Goal: Information Seeking & Learning: Learn about a topic

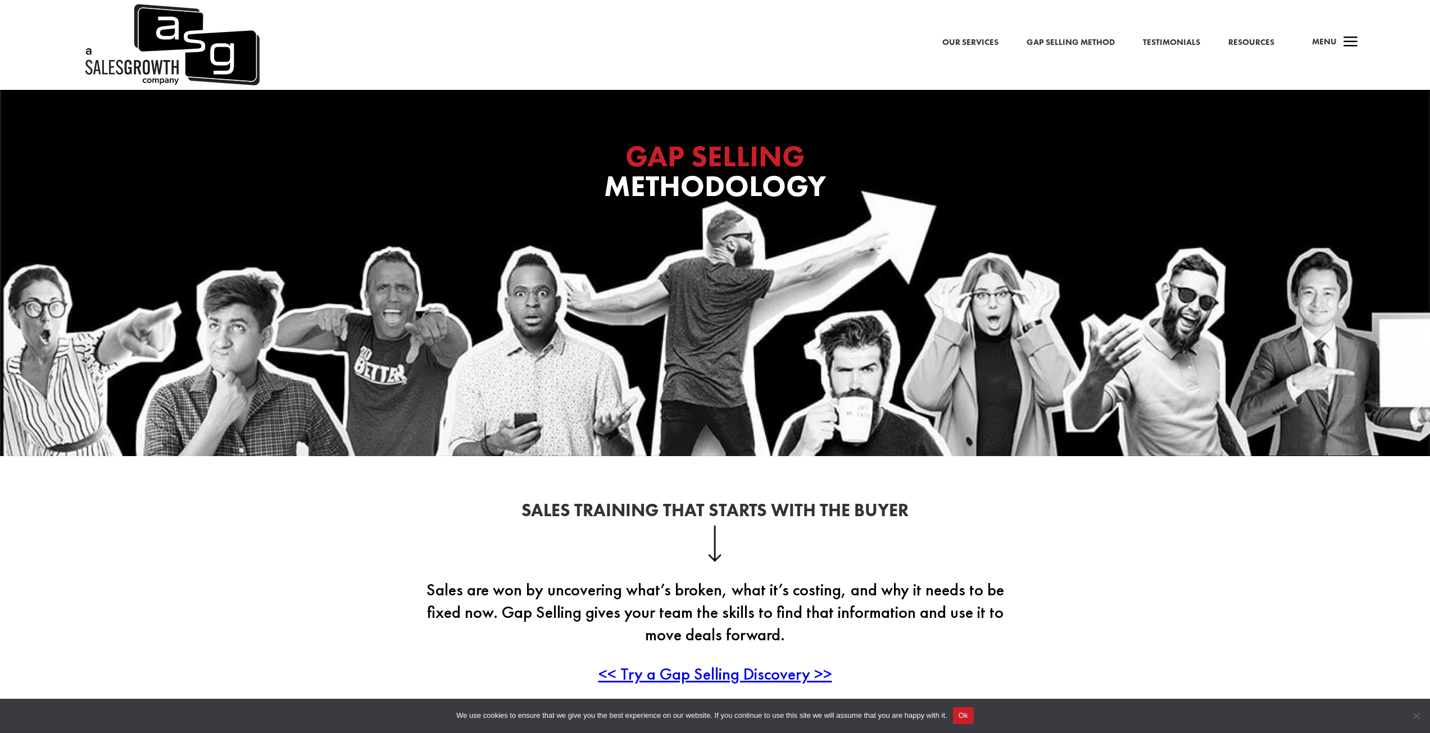
click at [982, 40] on link "Our Services" at bounding box center [970, 42] width 56 height 15
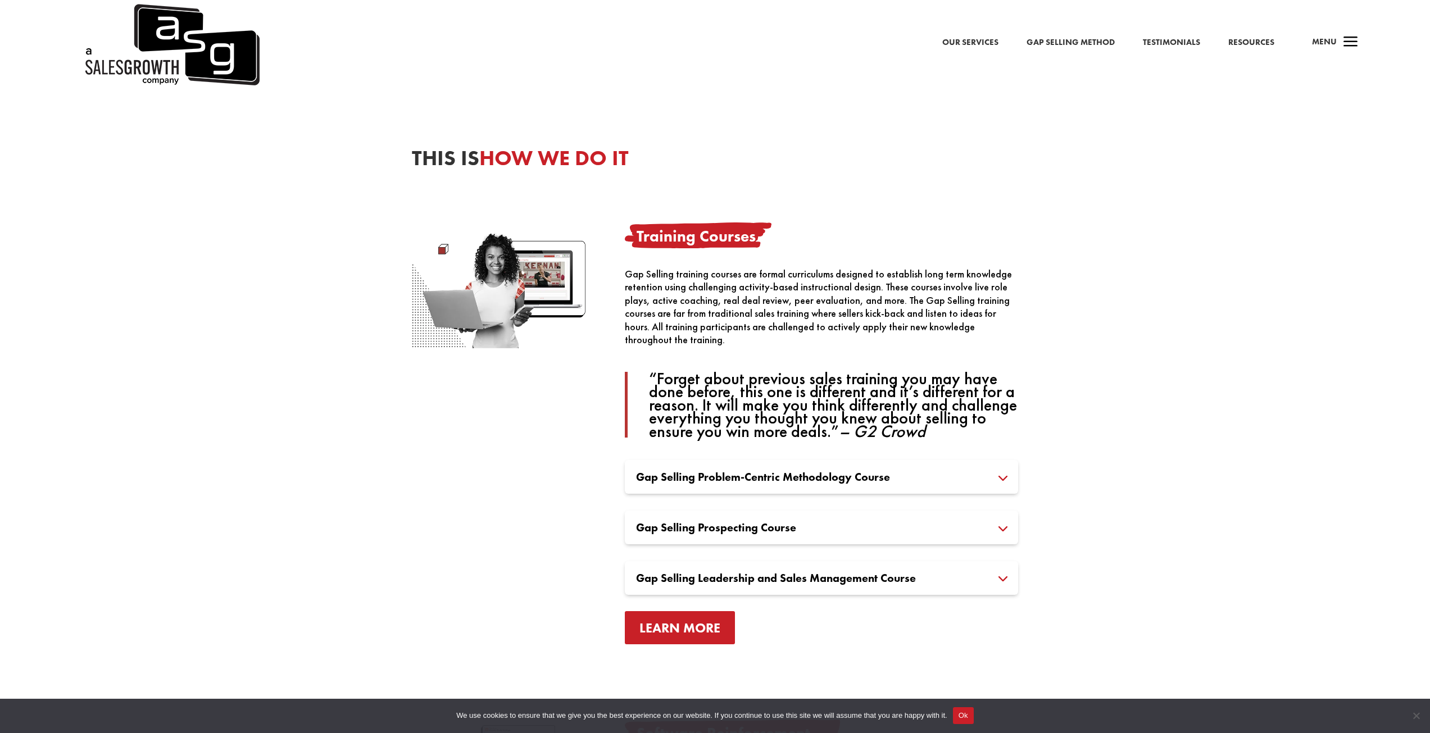
scroll to position [562, 0]
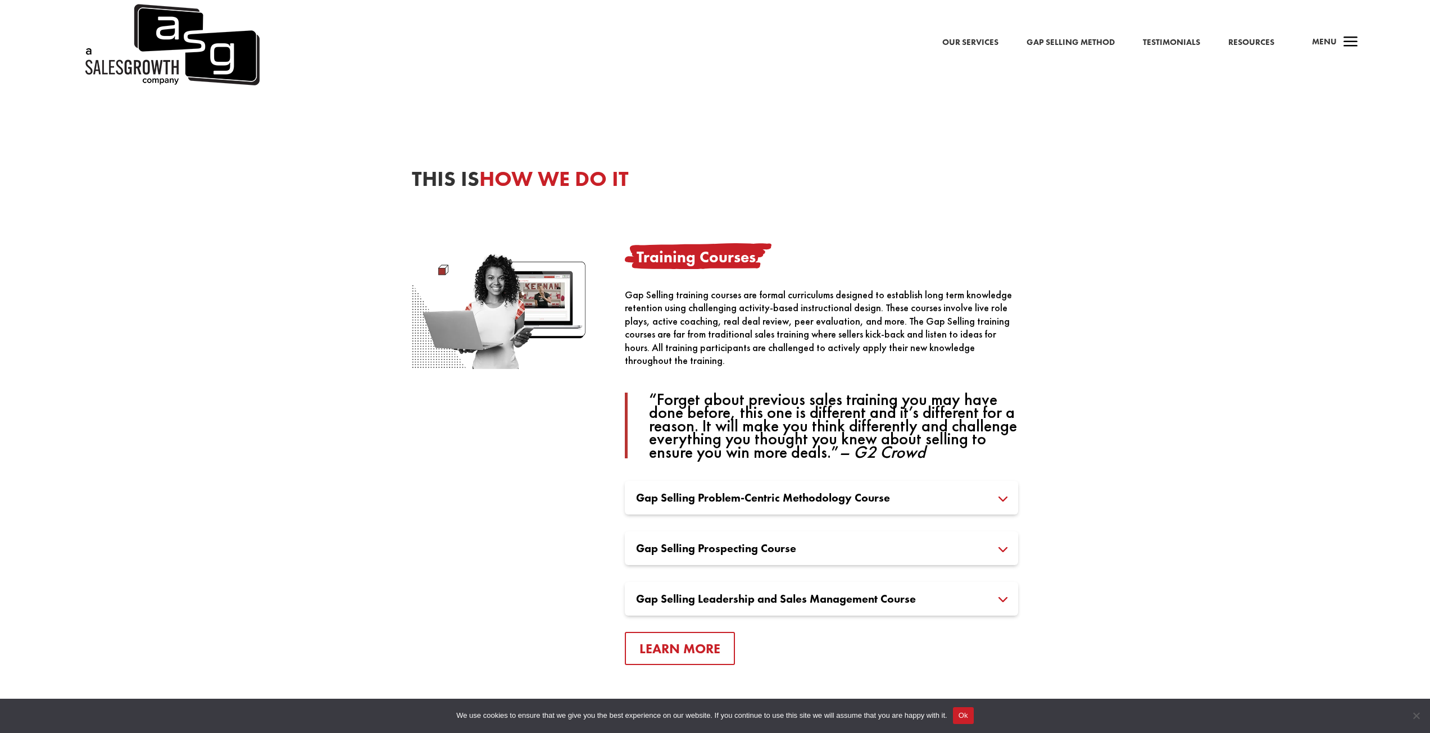
click at [760, 549] on h3 "Gap Selling Prospecting Course" at bounding box center [821, 548] width 371 height 11
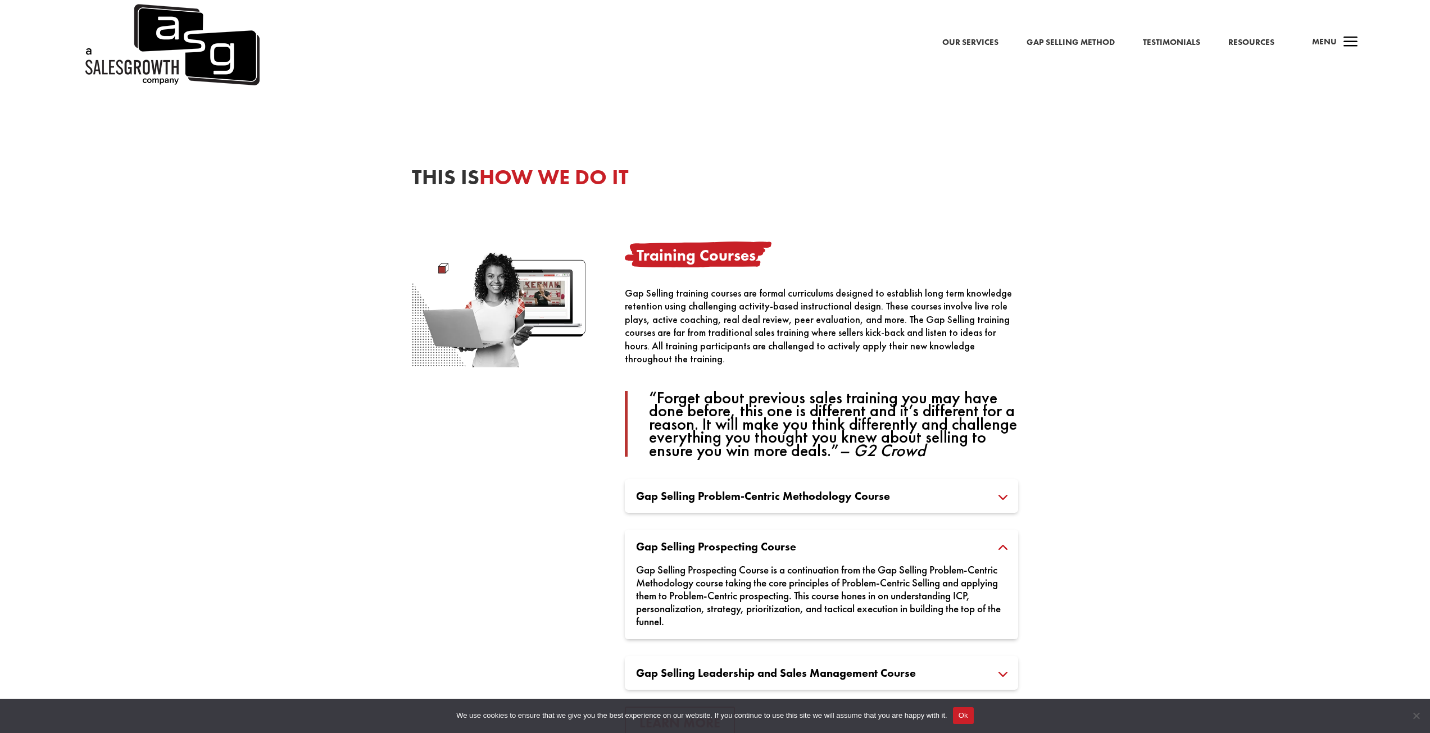
scroll to position [584, 0]
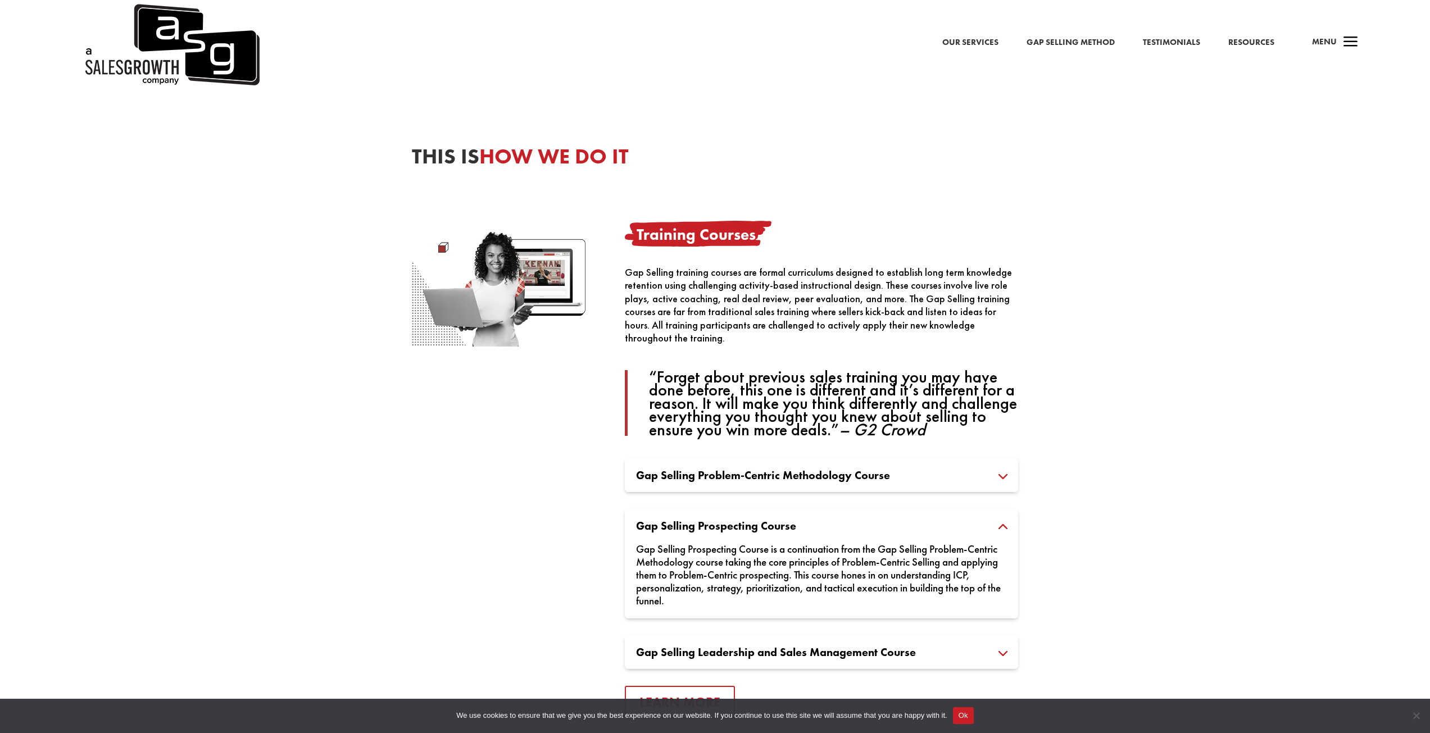
click at [803, 648] on h3 "Gap Selling Leadership and Sales Management Course" at bounding box center [821, 652] width 371 height 11
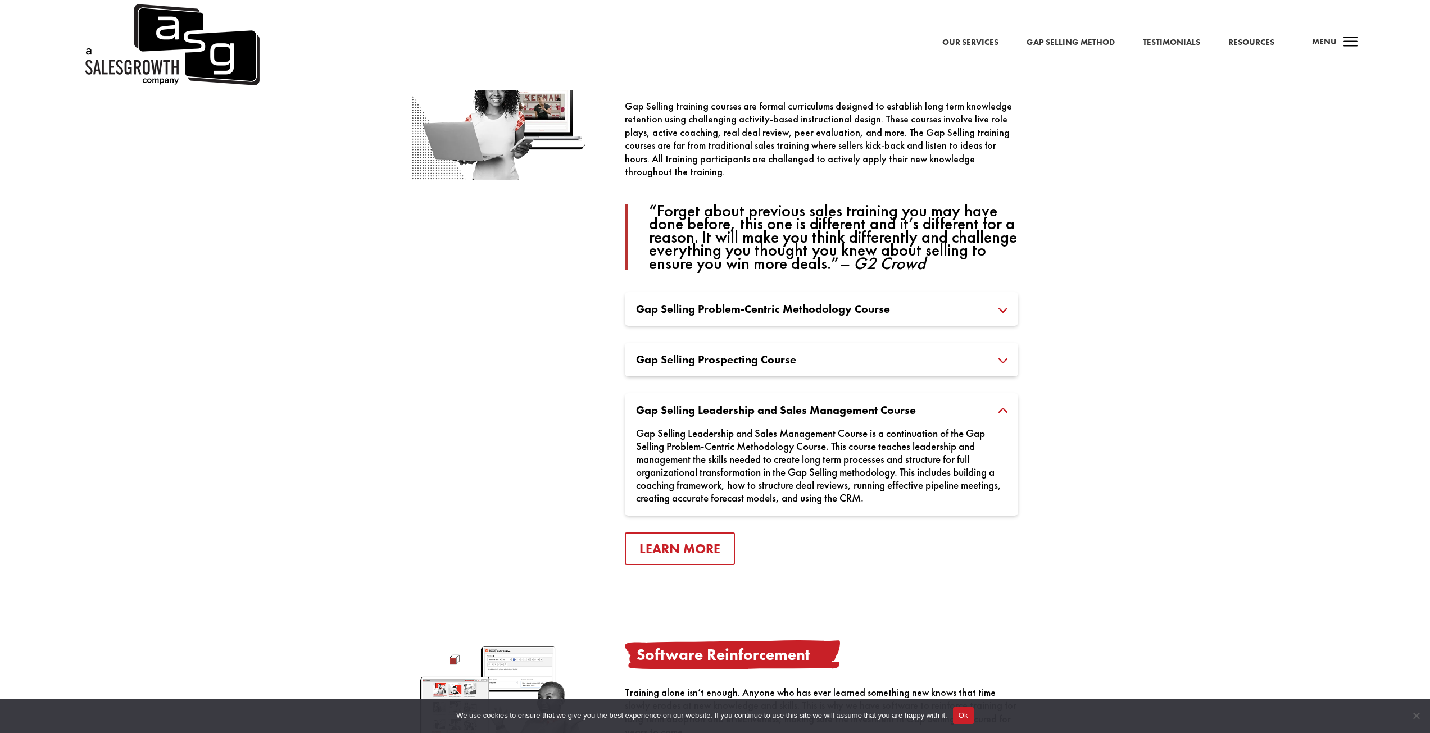
scroll to position [753, 0]
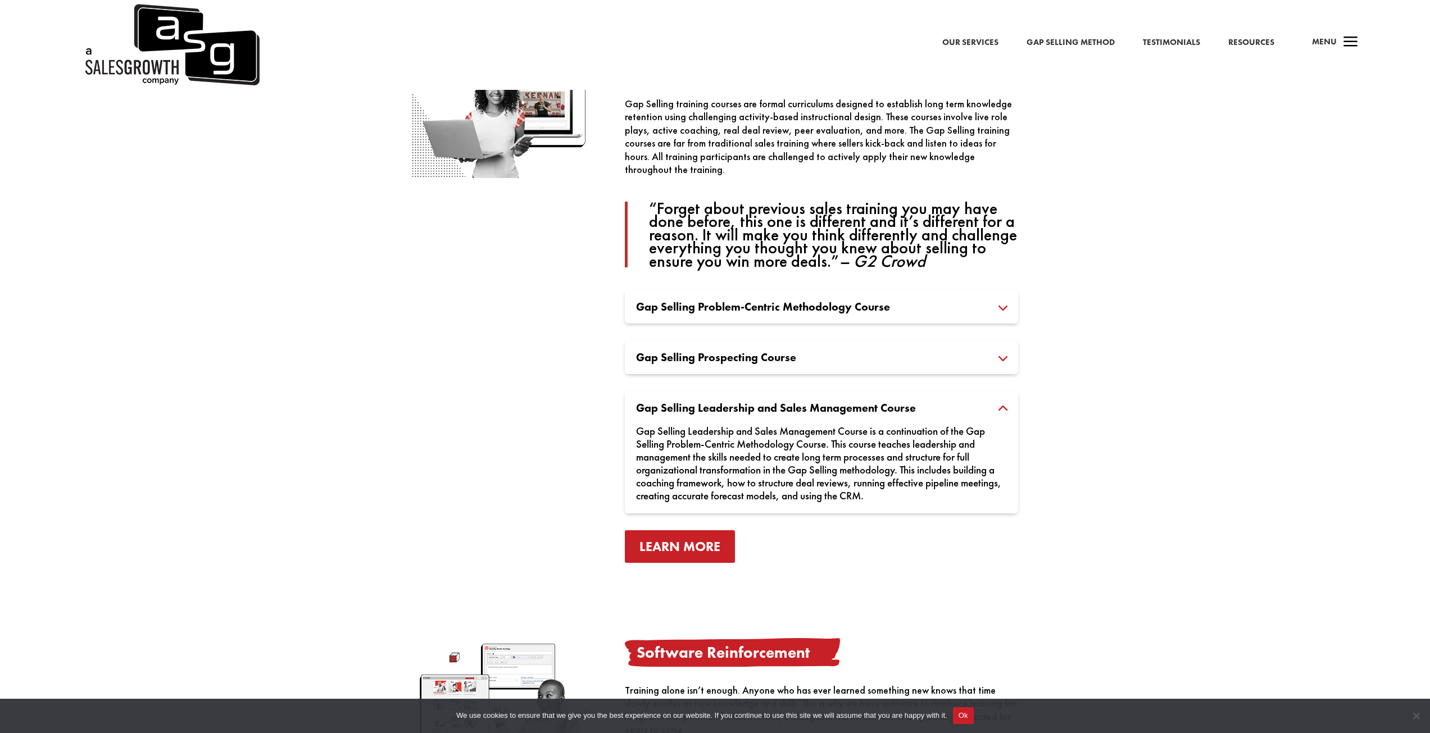
click at [685, 561] on link "Learn More" at bounding box center [680, 546] width 110 height 33
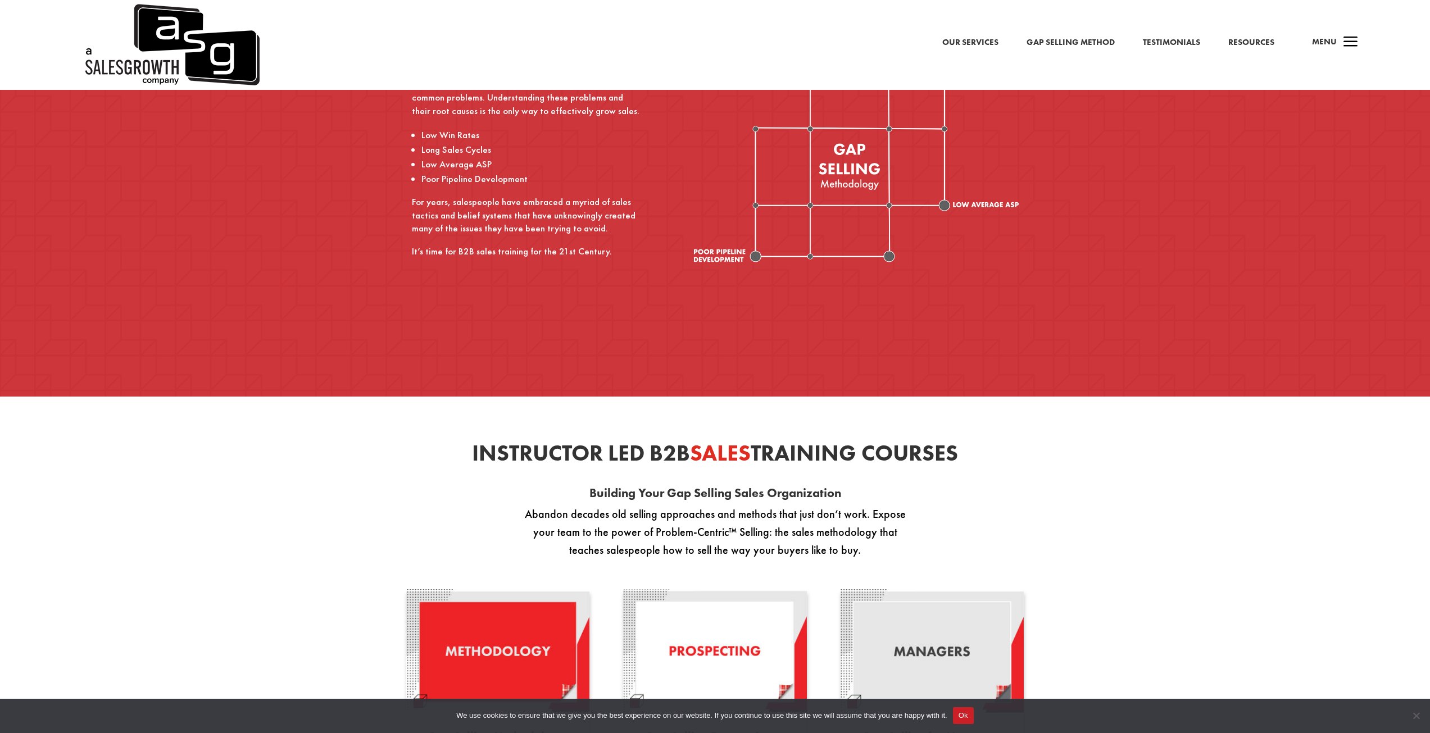
scroll to position [955, 0]
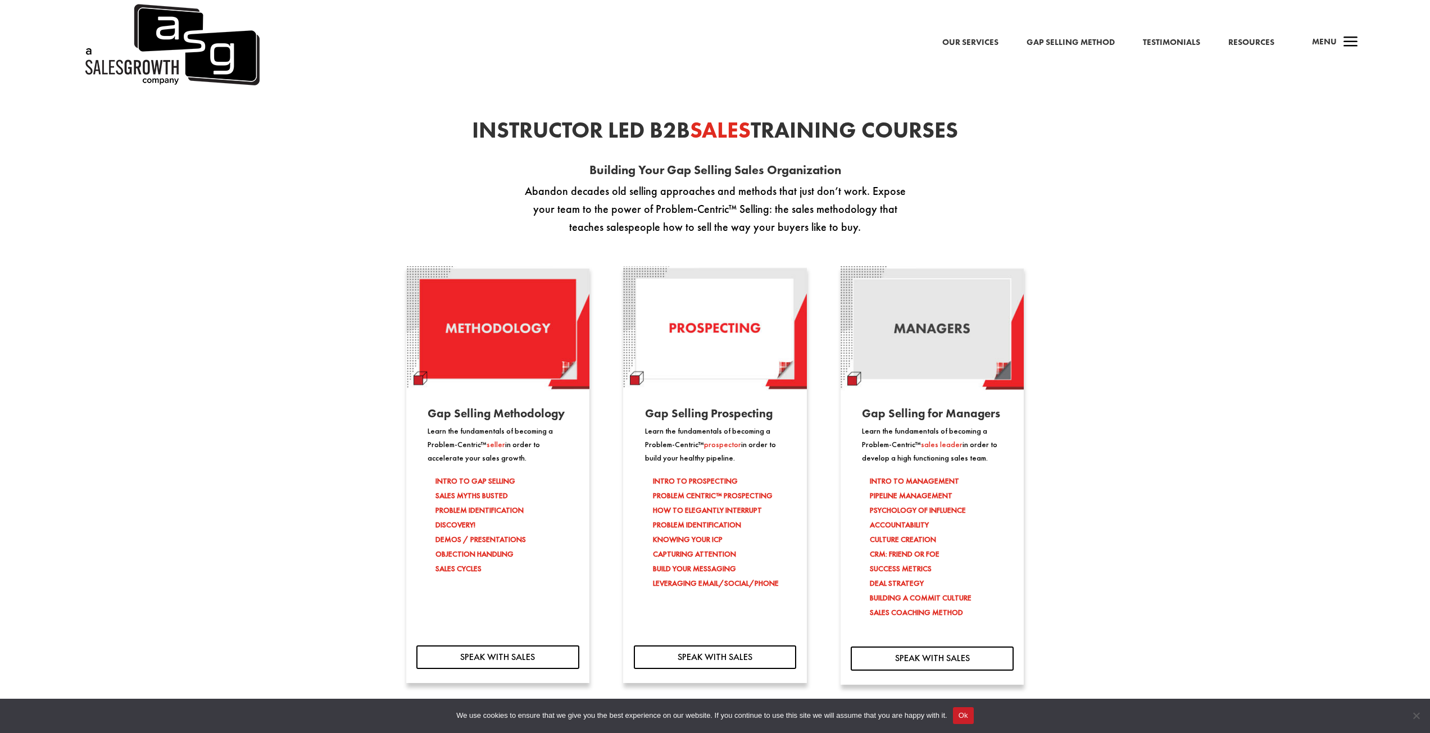
click at [681, 439] on p "Learn the fundamentals of becoming a Problem-Centric™ prospector in order to bu…" at bounding box center [715, 445] width 140 height 40
click at [753, 463] on p "Learn the fundamentals of becoming a Problem-Centric™ prospector in order to bu…" at bounding box center [715, 445] width 140 height 40
drag, startPoint x: 725, startPoint y: 538, endPoint x: 697, endPoint y: 531, distance: 29.3
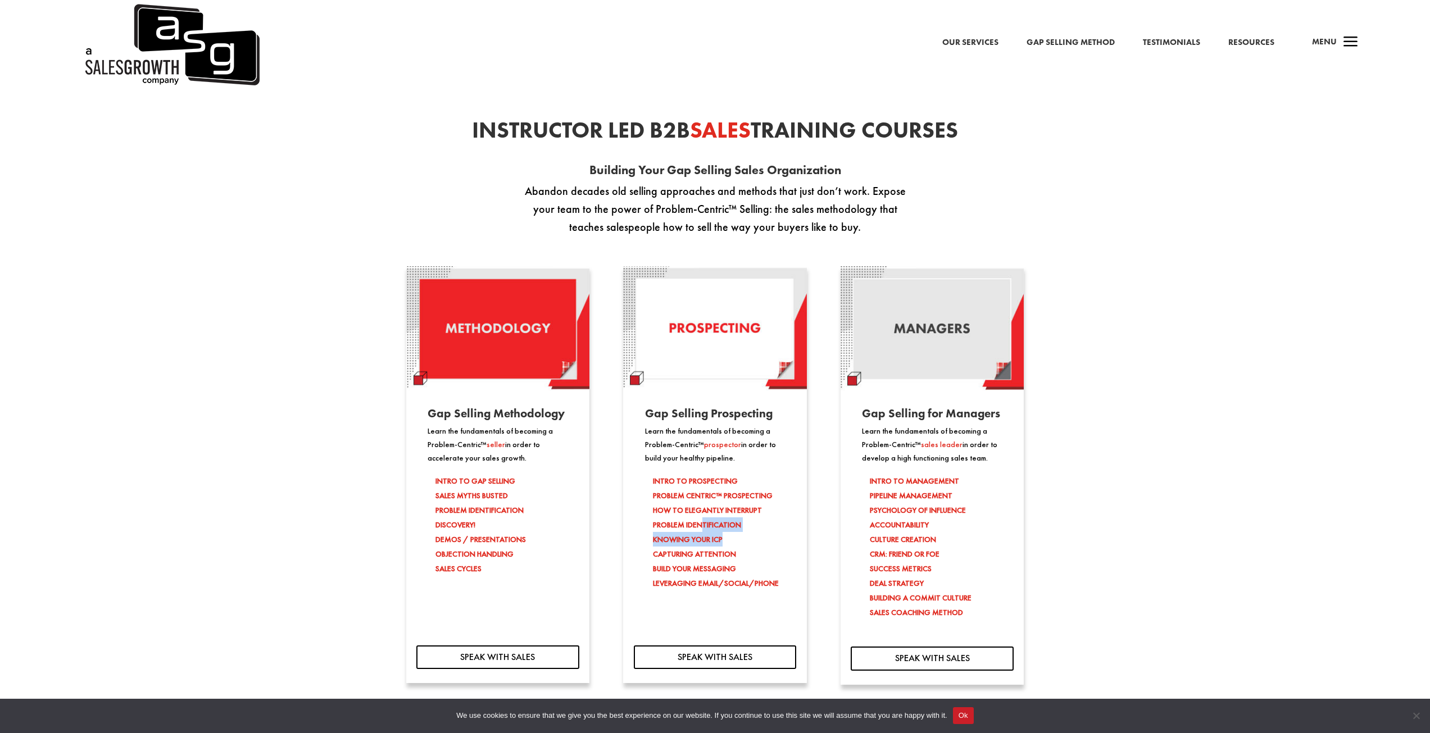
click at [697, 532] on ul "INTRO TO PROSPECTING PROBLEM CENTRIC™ PROSPECTING HOW TO ELEGANTLY INTERRUPT PR…" at bounding box center [715, 539] width 140 height 130
click at [697, 531] on li "PROBLEM CENTRIC™ PROSPECTING HOW TO ELEGANTLY INTERRUPT PROBLEM IDENTIFICATION" at bounding box center [719, 510] width 133 height 44
click at [693, 527] on li "PROBLEM CENTRIC™ PROSPECTING HOW TO ELEGANTLY INTERRUPT PROBLEM IDENTIFICATION" at bounding box center [719, 510] width 133 height 44
click at [691, 526] on li "PROBLEM CENTRIC™ PROSPECTING HOW TO ELEGANTLY INTERRUPT PROBLEM IDENTIFICATION" at bounding box center [719, 510] width 133 height 44
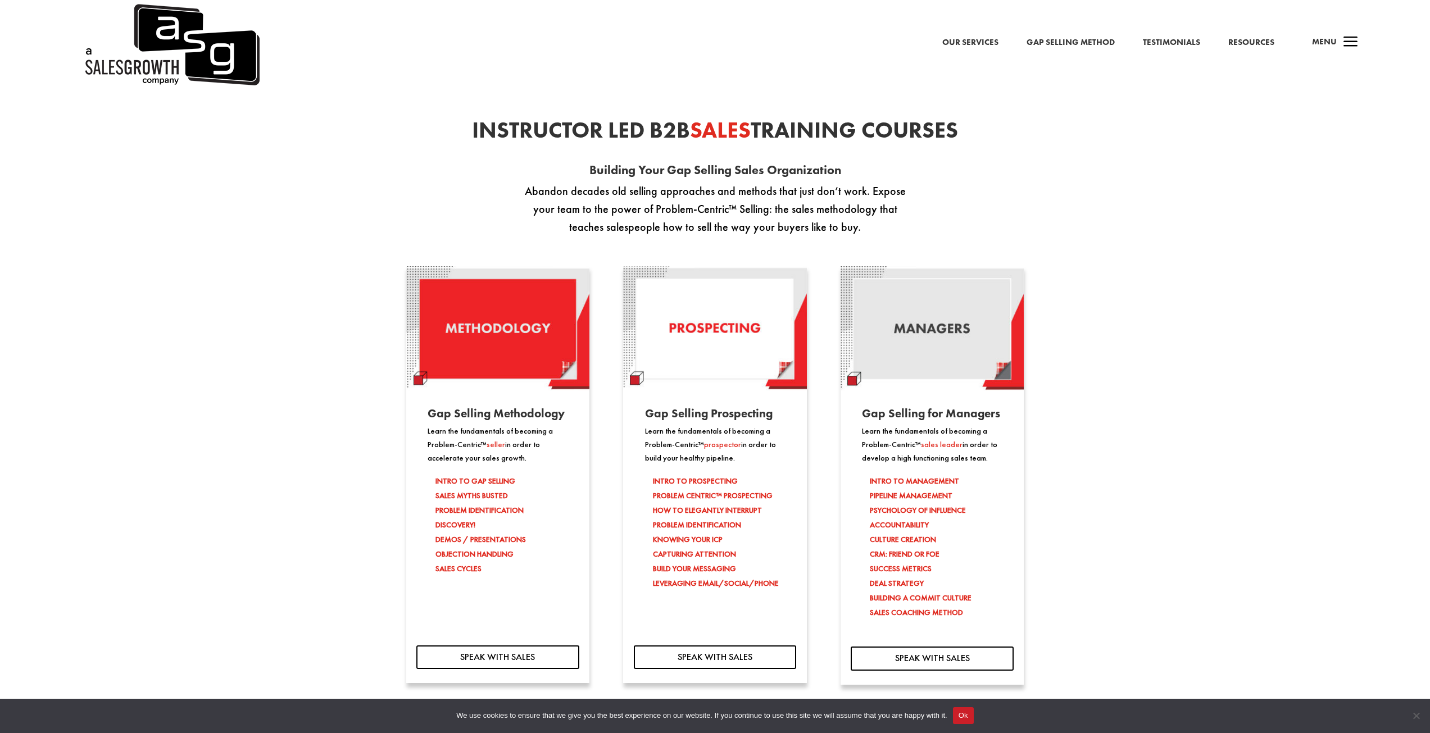
click at [693, 508] on li "PROBLEM CENTRIC™ PROSPECTING HOW TO ELEGANTLY INTERRUPT PROBLEM IDENTIFICATION" at bounding box center [719, 510] width 133 height 44
click at [685, 554] on li "CAPTURING ATTENTION" at bounding box center [719, 554] width 133 height 15
click at [684, 554] on li "CAPTURING ATTENTION" at bounding box center [719, 554] width 133 height 15
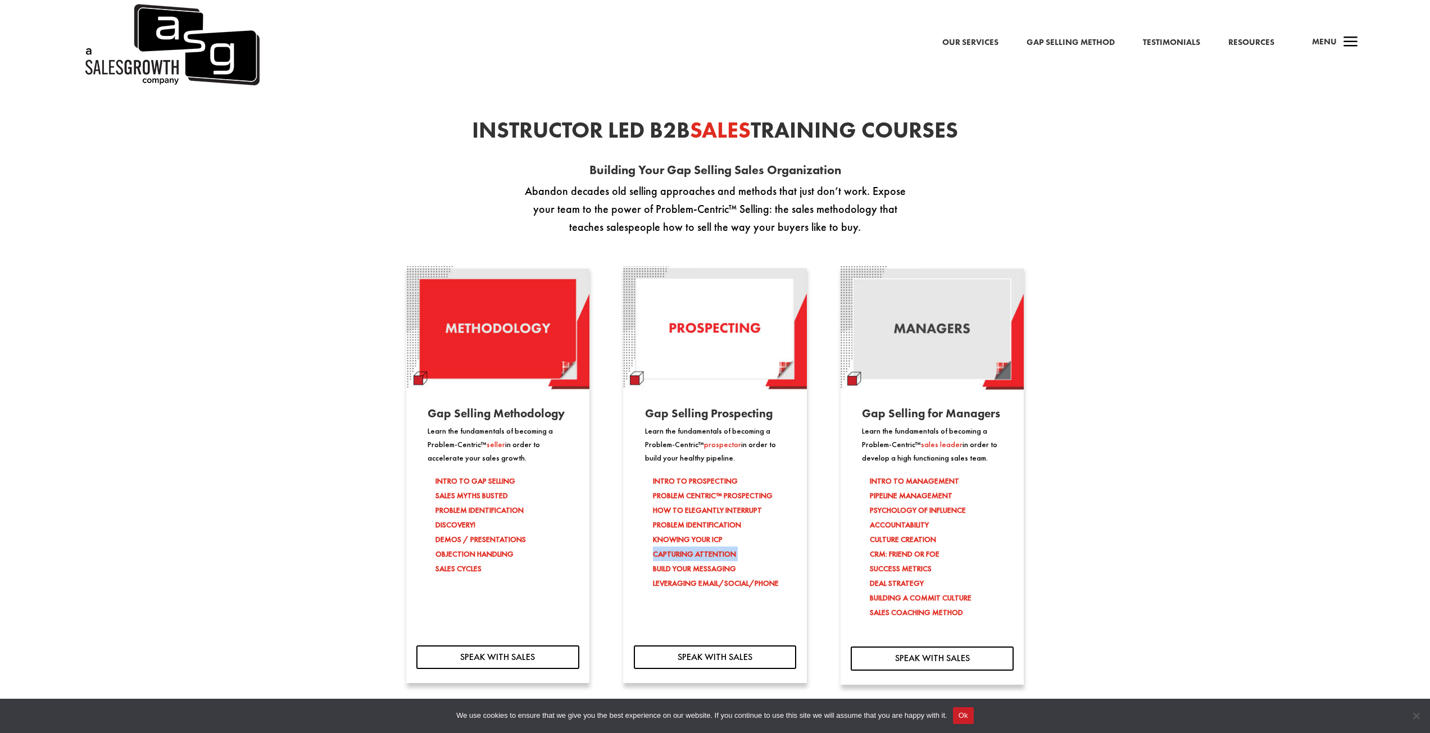
click at [684, 554] on li "CAPTURING ATTENTION" at bounding box center [719, 554] width 133 height 15
click at [697, 664] on link "SPEAK WITH SALES" at bounding box center [715, 657] width 163 height 24
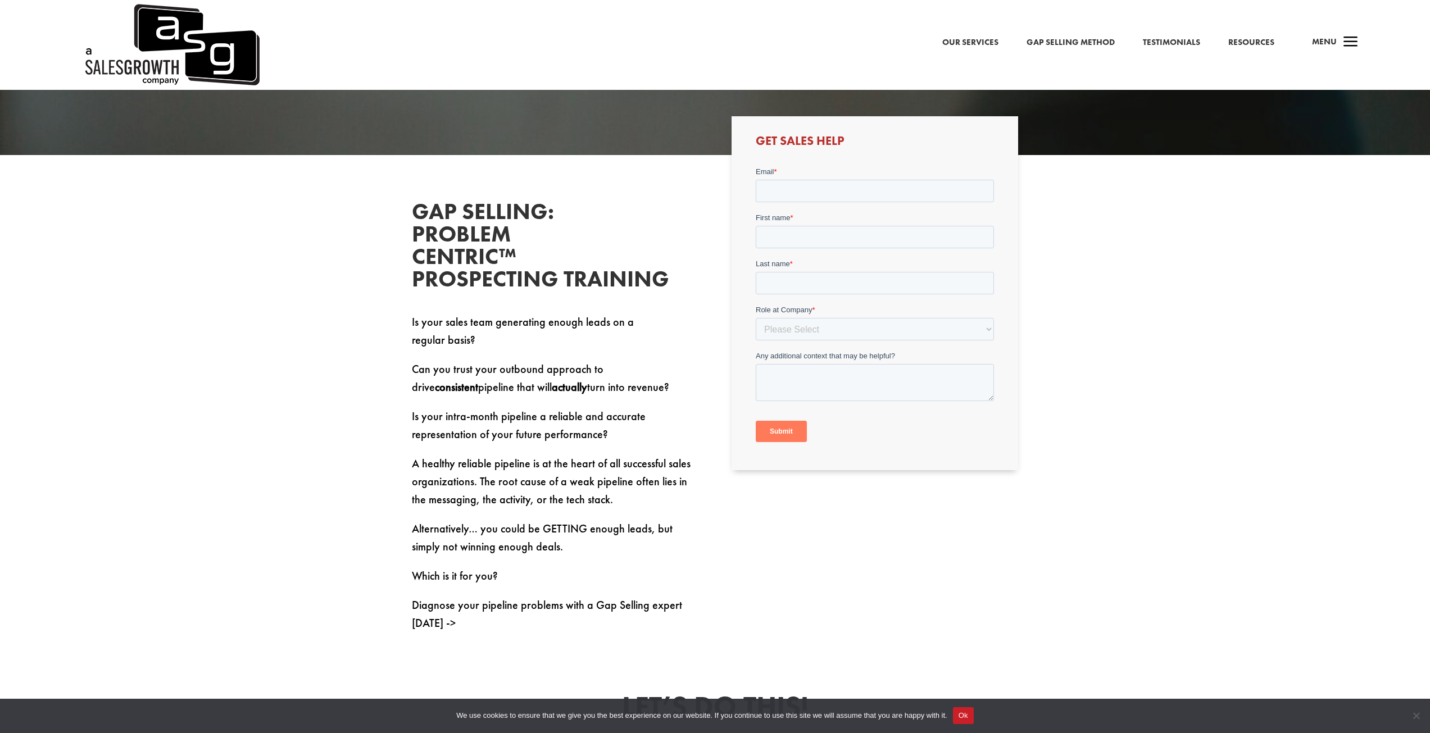
scroll to position [337, 0]
